Goal: Transaction & Acquisition: Book appointment/travel/reservation

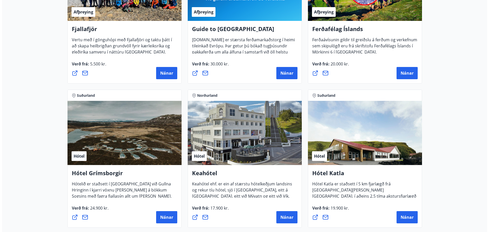
scroll to position [204, 0]
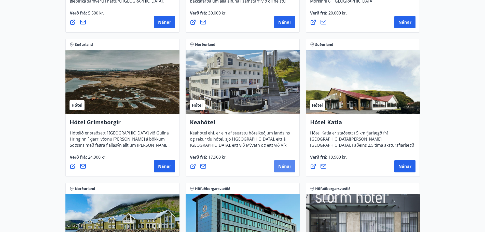
click at [283, 166] on span "Nánar" at bounding box center [284, 167] width 13 height 6
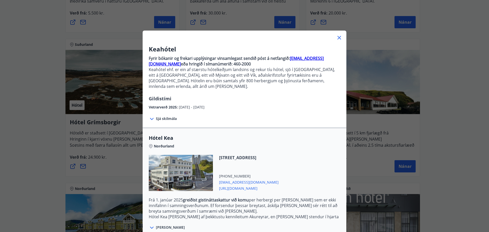
click at [168, 116] on span "Sjá skilmála" at bounding box center [166, 118] width 21 height 5
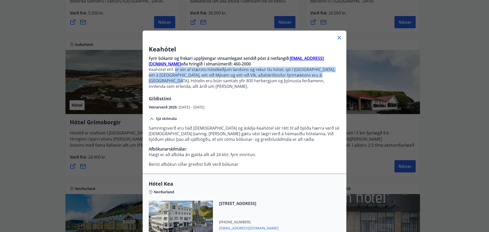
drag, startPoint x: 173, startPoint y: 71, endPoint x: 326, endPoint y: 76, distance: 152.9
click at [326, 76] on p "Keahótel ehf. er ein af stærstu hótelkeðjum landsins og rekur tíu hótel, sjö í …" at bounding box center [245, 78] width 192 height 22
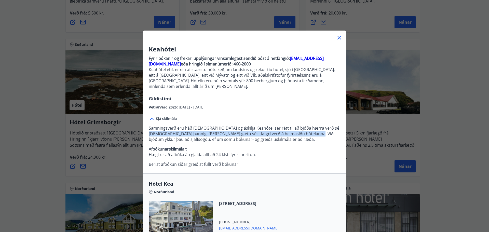
drag, startPoint x: 161, startPoint y: 128, endPoint x: 325, endPoint y: 127, distance: 164.0
click at [325, 127] on p "Samningsverð eru háð [DEMOGRAPHIC_DATA] og áskilja Keahótel sér rétt til að bjó…" at bounding box center [245, 133] width 192 height 17
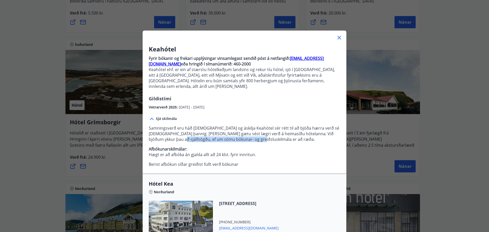
drag, startPoint x: 183, startPoint y: 132, endPoint x: 257, endPoint y: 133, distance: 73.9
click at [257, 133] on p "Samningsverð eru háð [DEMOGRAPHIC_DATA] og áskilja Keahótel sér rétt til að bjó…" at bounding box center [245, 133] width 192 height 17
click at [257, 134] on p "Samningsverð eru háð [DEMOGRAPHIC_DATA] og áskilja Keahótel sér rétt til að bjó…" at bounding box center [245, 133] width 192 height 17
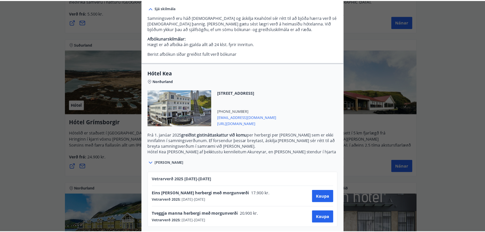
scroll to position [0, 0]
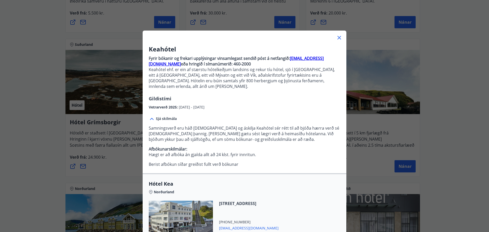
click at [451, 162] on div "Keahótel Fyrir bókanir og frekari upplýsingar vinsamlegast sendið póst á netfan…" at bounding box center [244, 116] width 489 height 232
click at [336, 39] on icon at bounding box center [339, 38] width 6 height 6
